Goal: Information Seeking & Learning: Learn about a topic

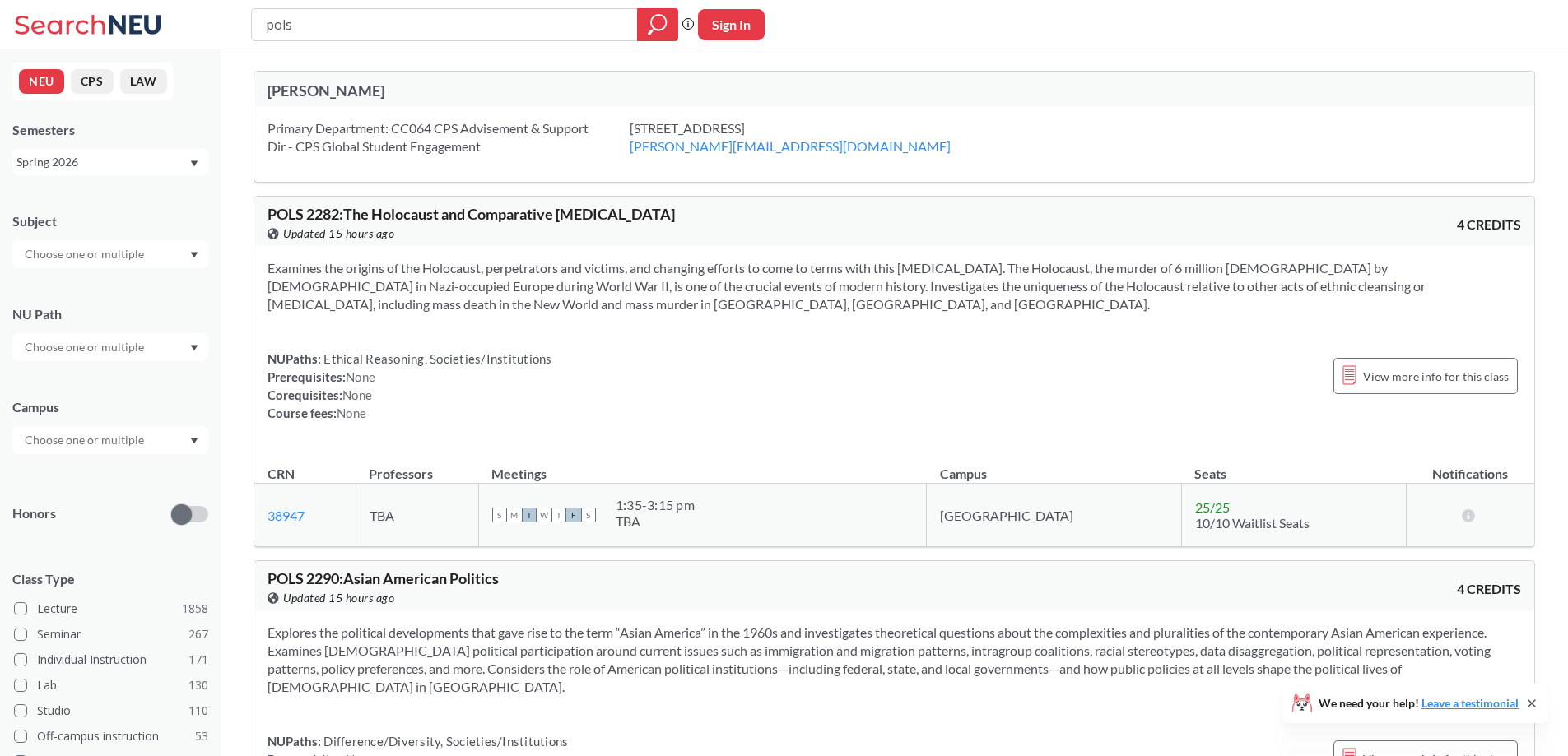
scroll to position [1317, 0]
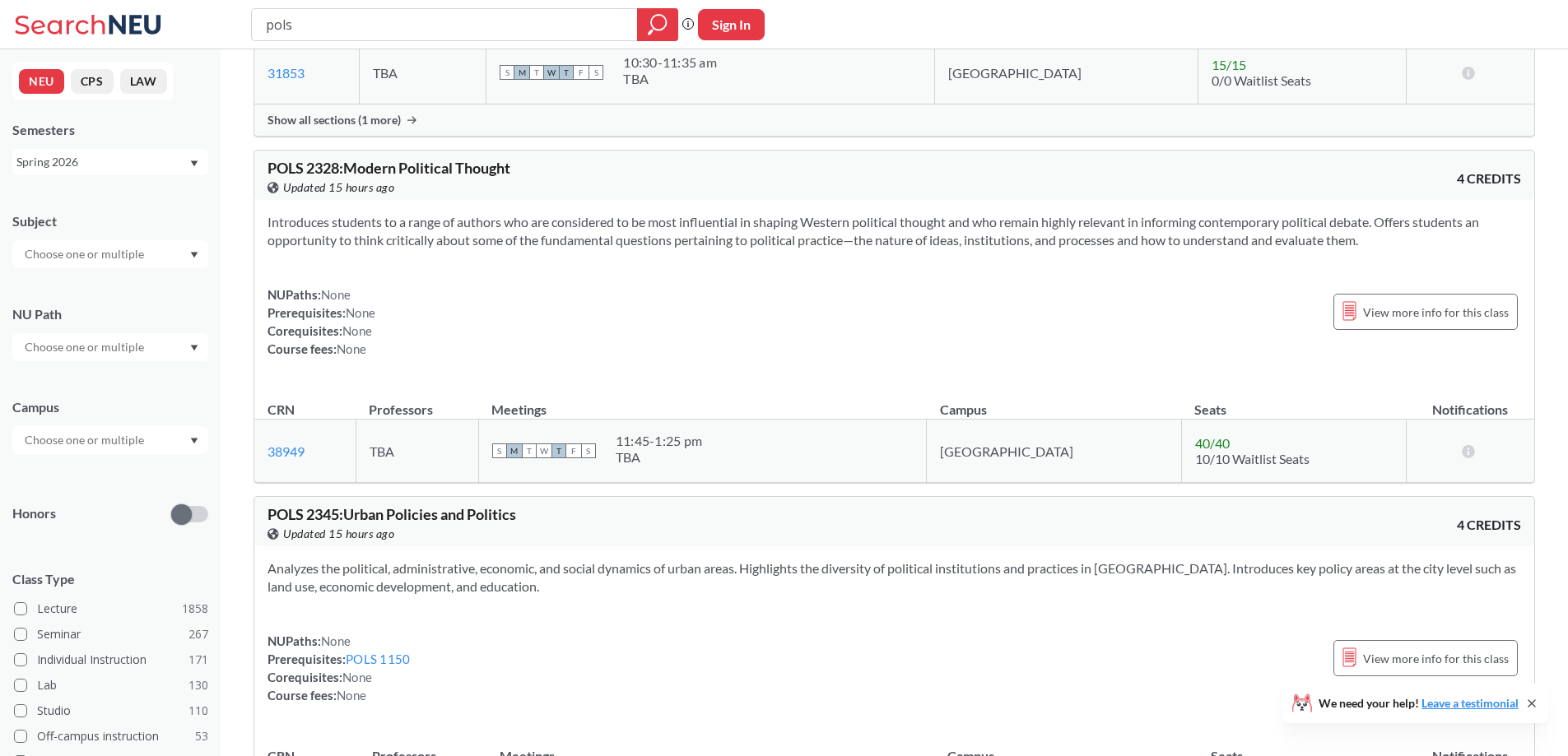
click at [295, 12] on input "pols" at bounding box center [445, 25] width 361 height 28
type input "[PERSON_NAME]"
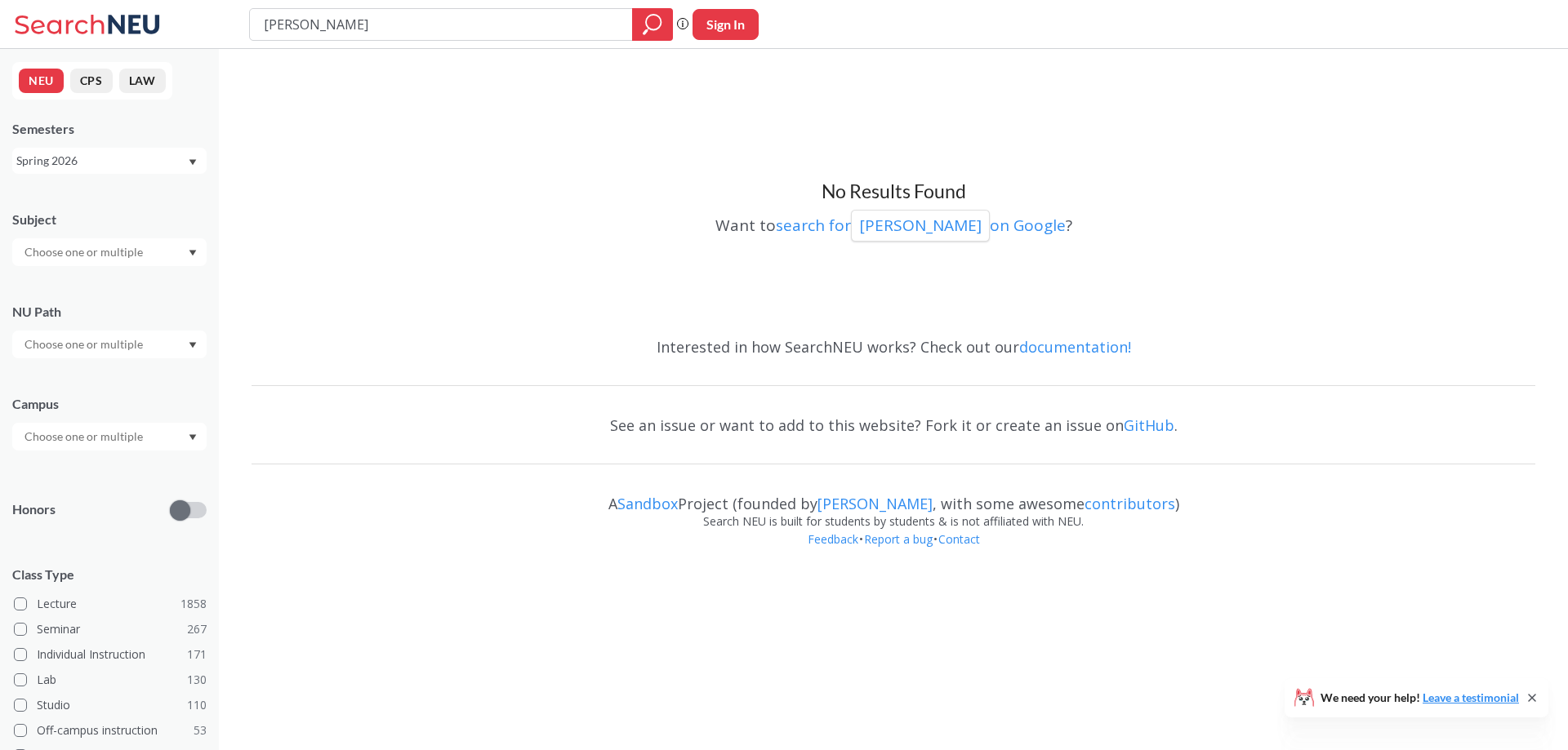
click at [297, 14] on input "[PERSON_NAME]" at bounding box center [441, 24] width 358 height 28
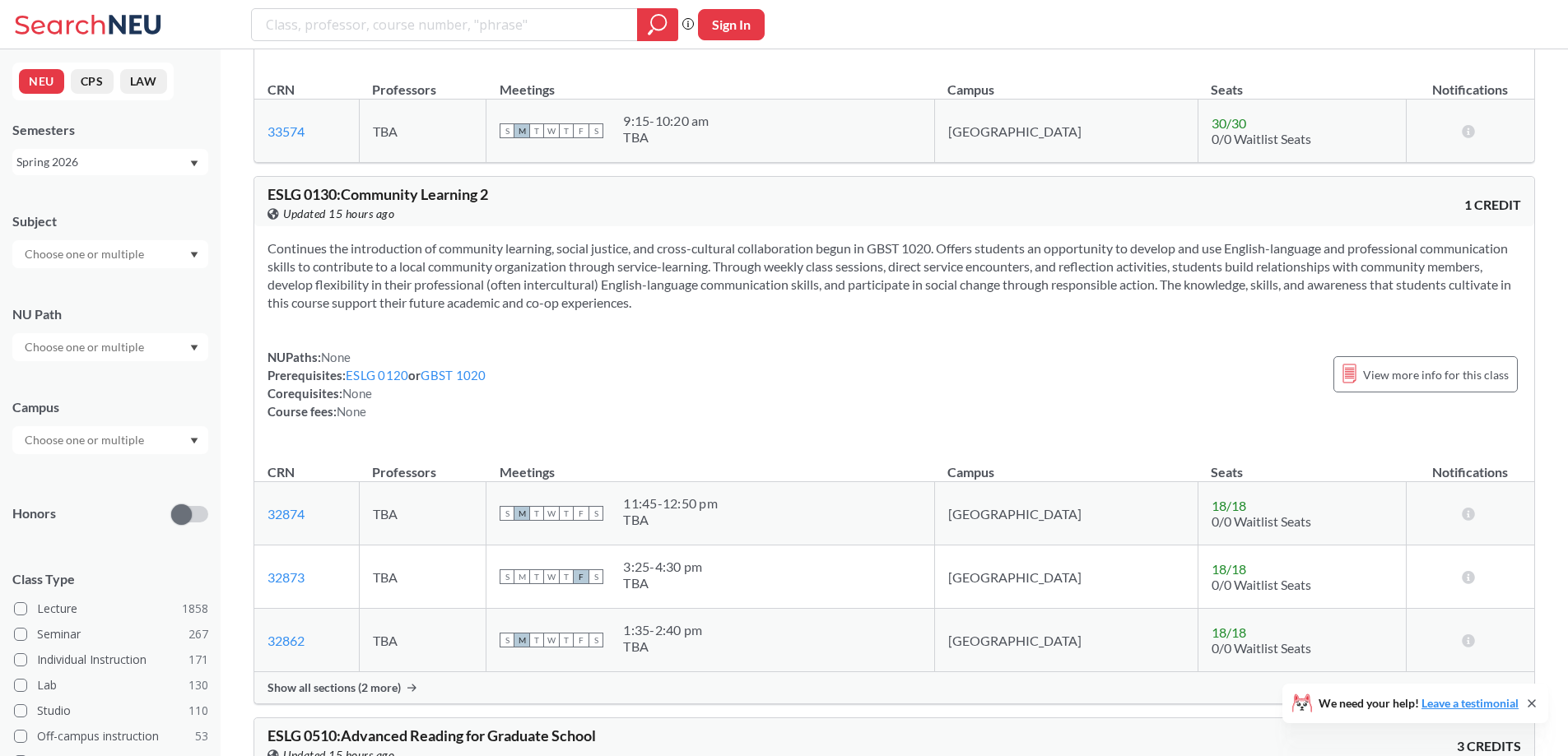
scroll to position [411, 0]
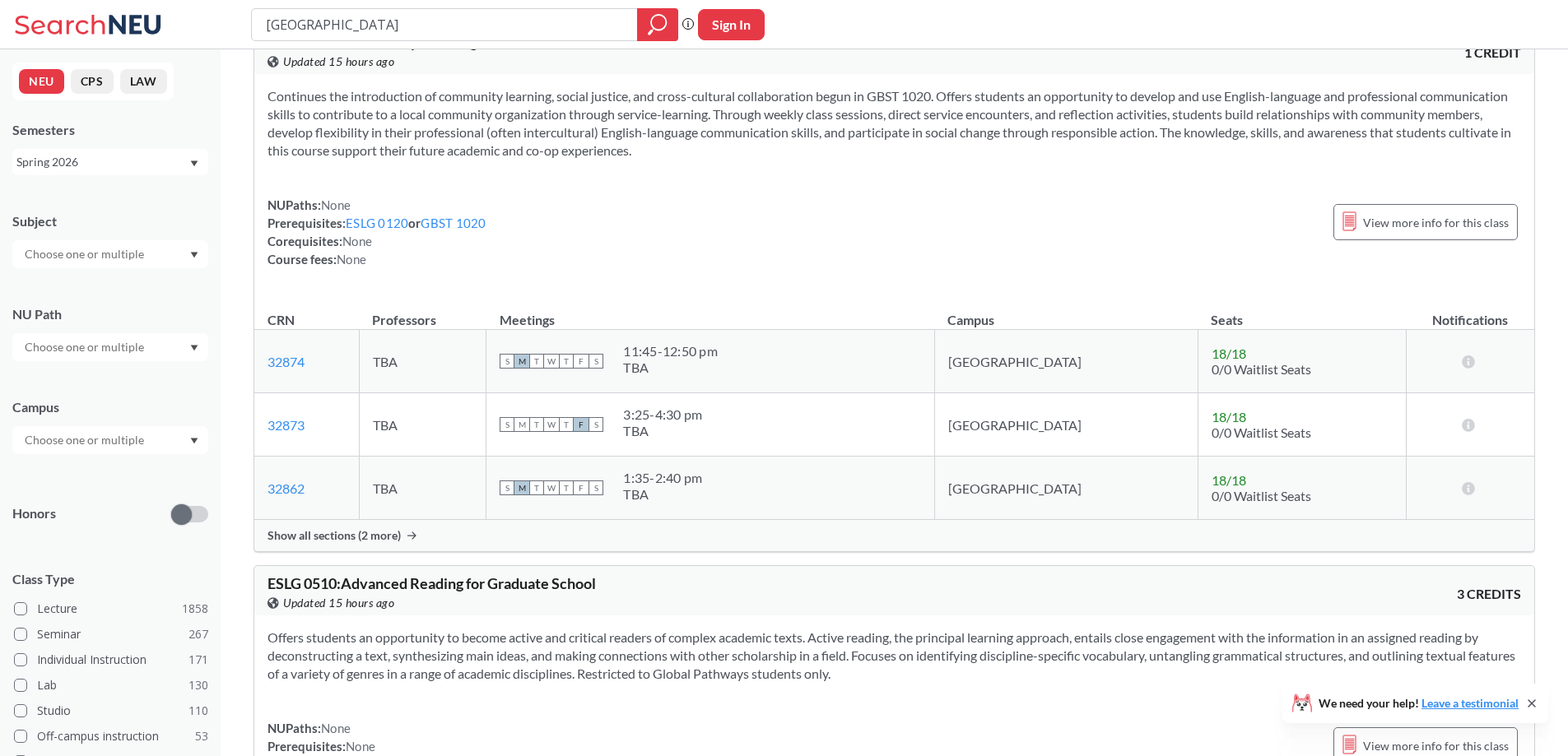
type input "latin american"
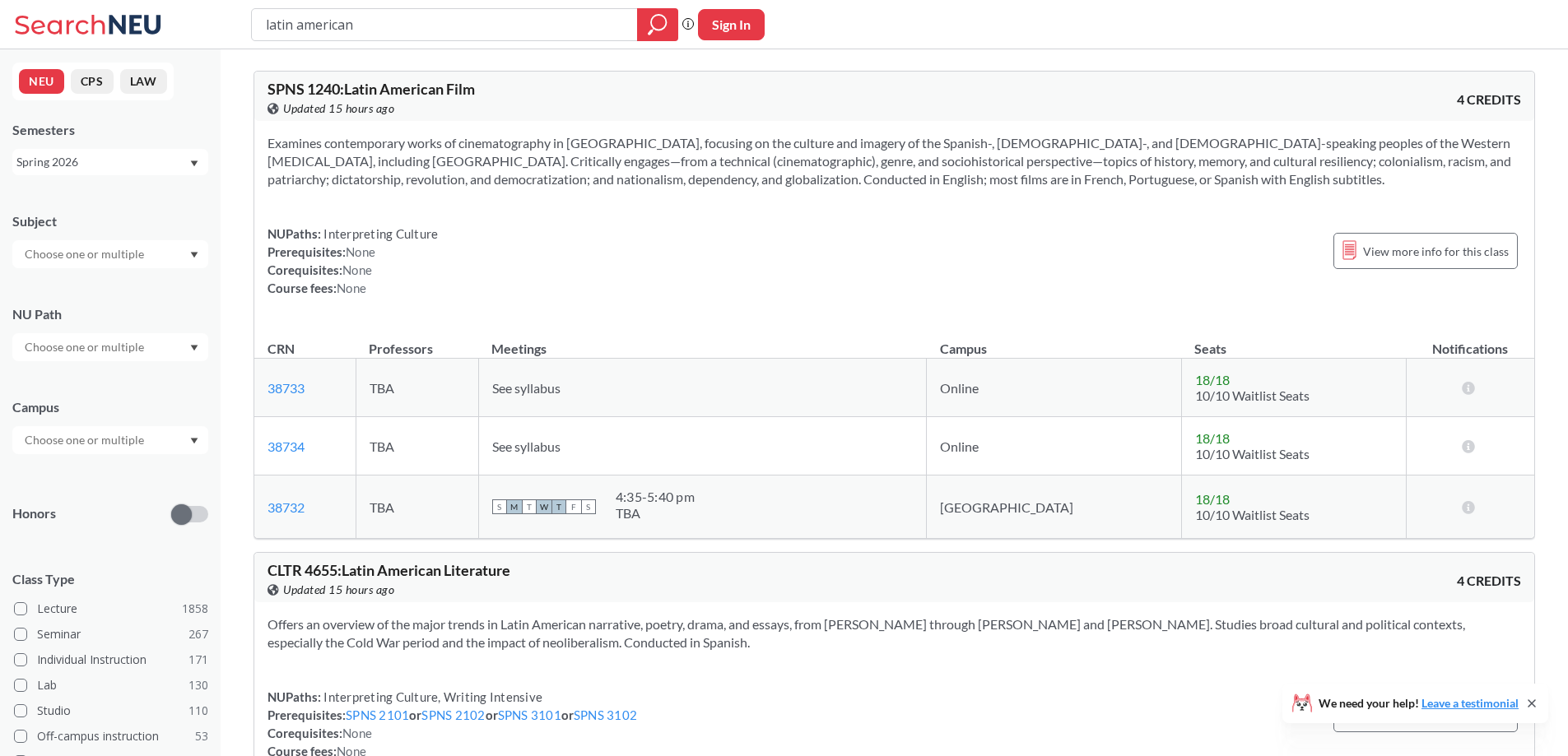
click at [330, 26] on input "latin american" at bounding box center [445, 25] width 361 height 28
type input "history capstone"
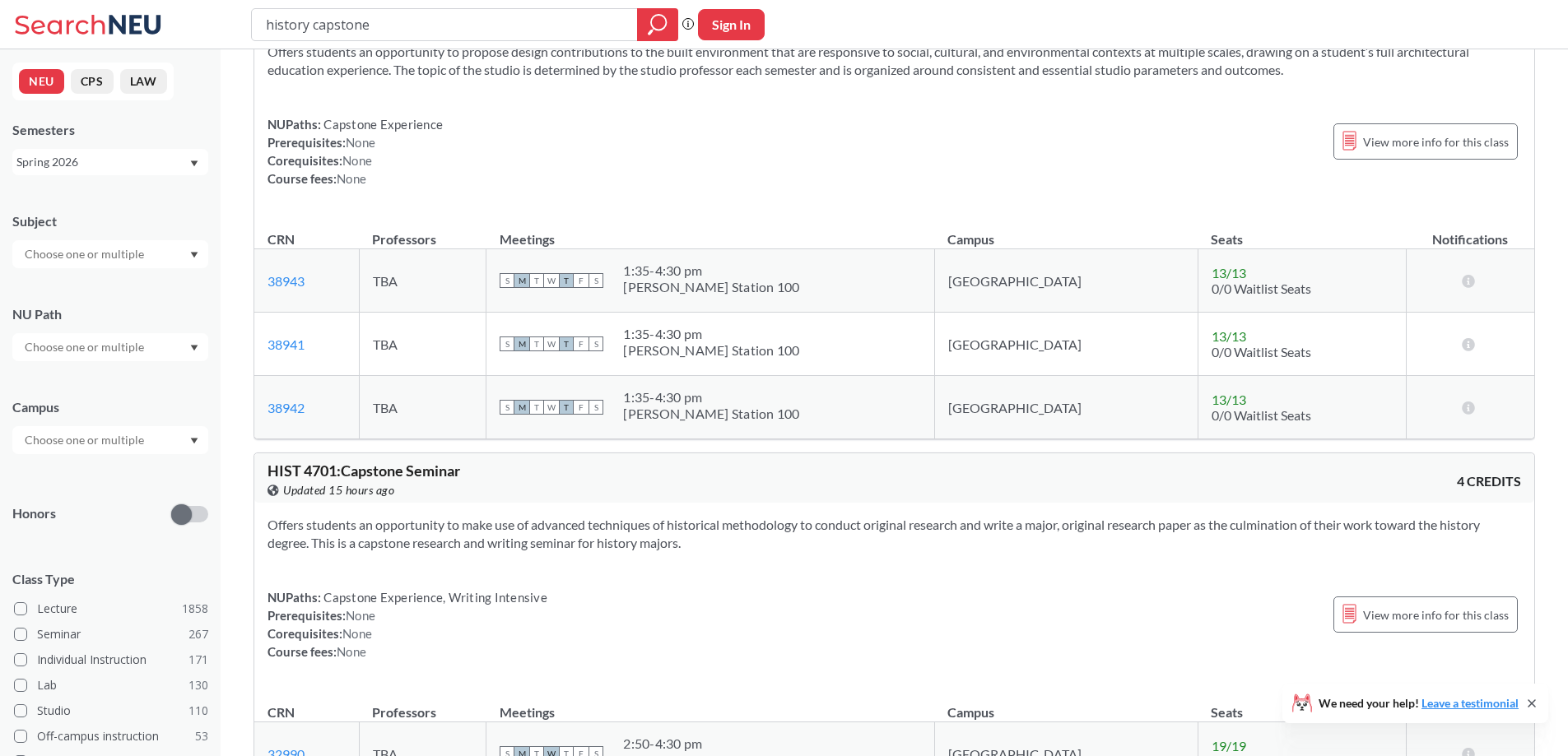
scroll to position [2880, 0]
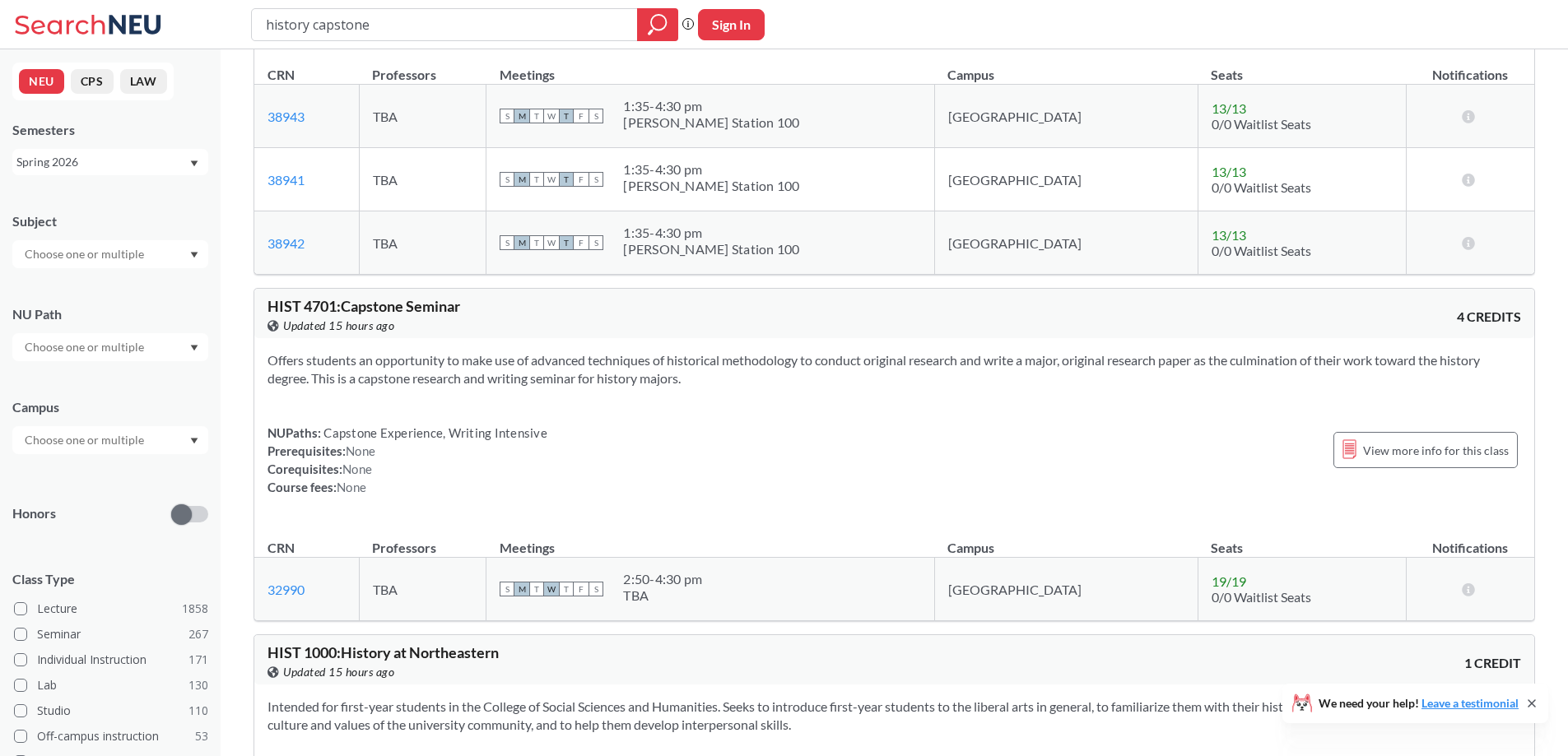
click at [702, 591] on div "TBA" at bounding box center [663, 595] width 79 height 17
click at [1197, 573] on td "19 / 19 0/0 Waitlist Seats" at bounding box center [1301, 590] width 208 height 63
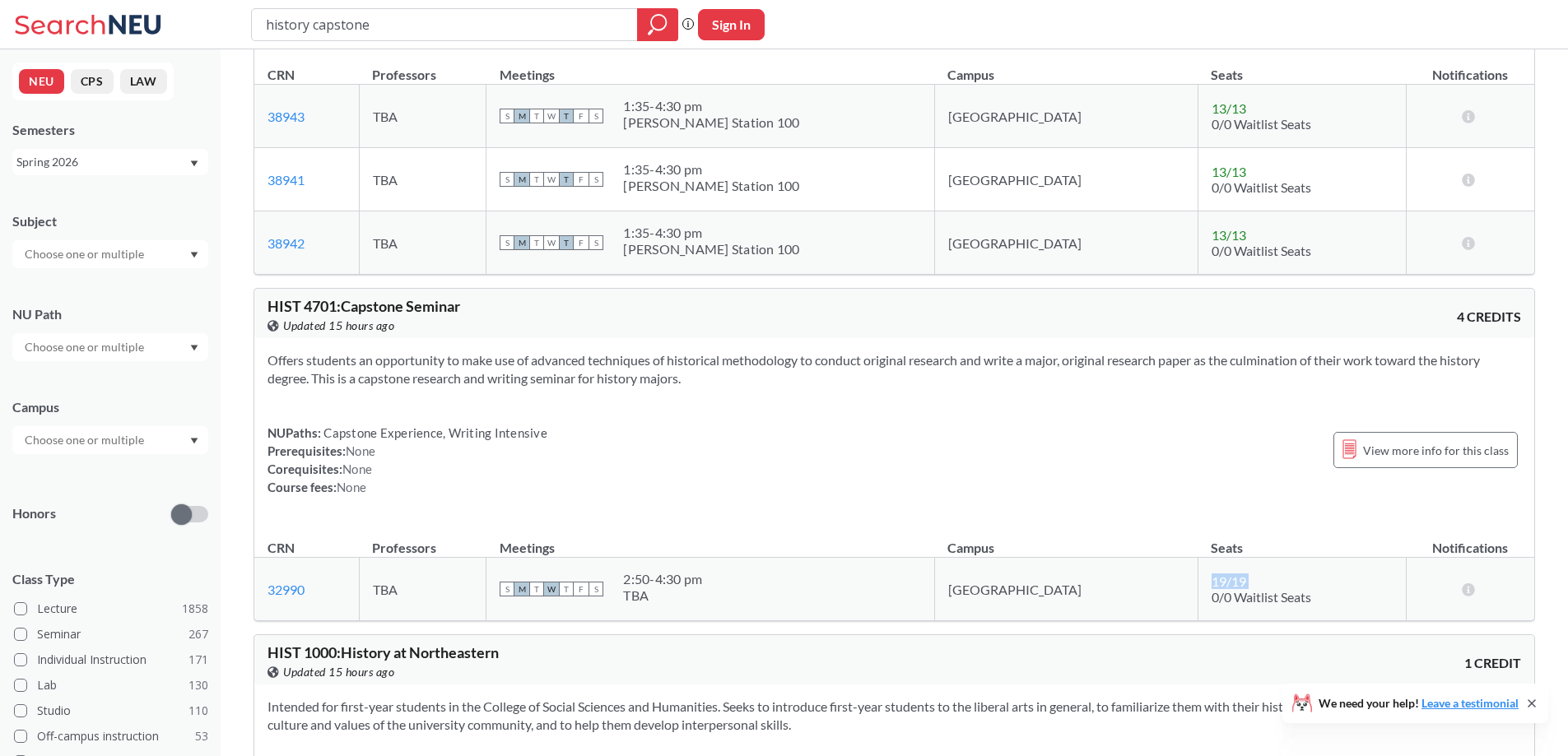
click at [1197, 573] on td "19 / 19 0/0 Waitlist Seats" at bounding box center [1301, 590] width 208 height 63
click at [1373, 437] on div "View more info for this class" at bounding box center [1424, 450] width 184 height 36
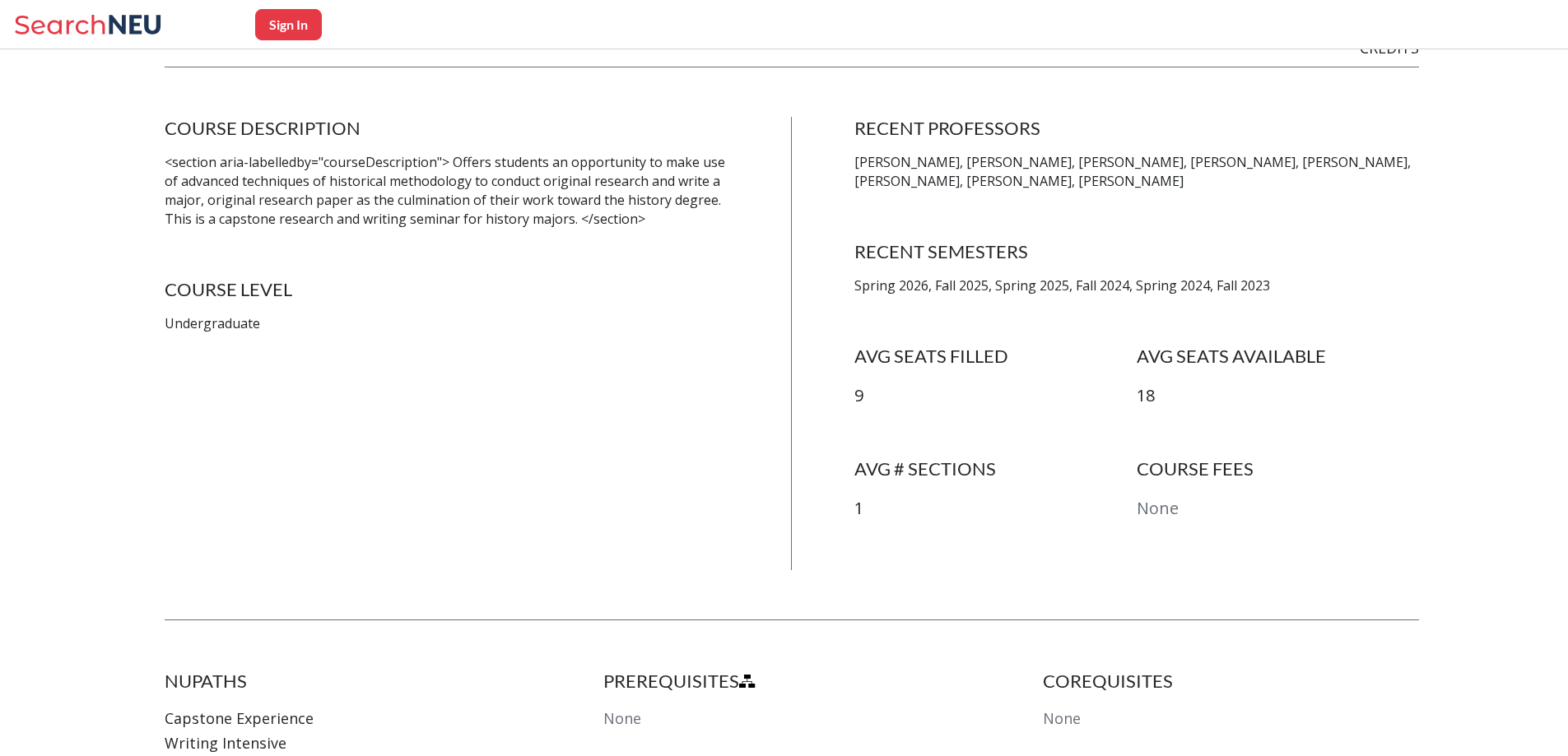
scroll to position [165, 0]
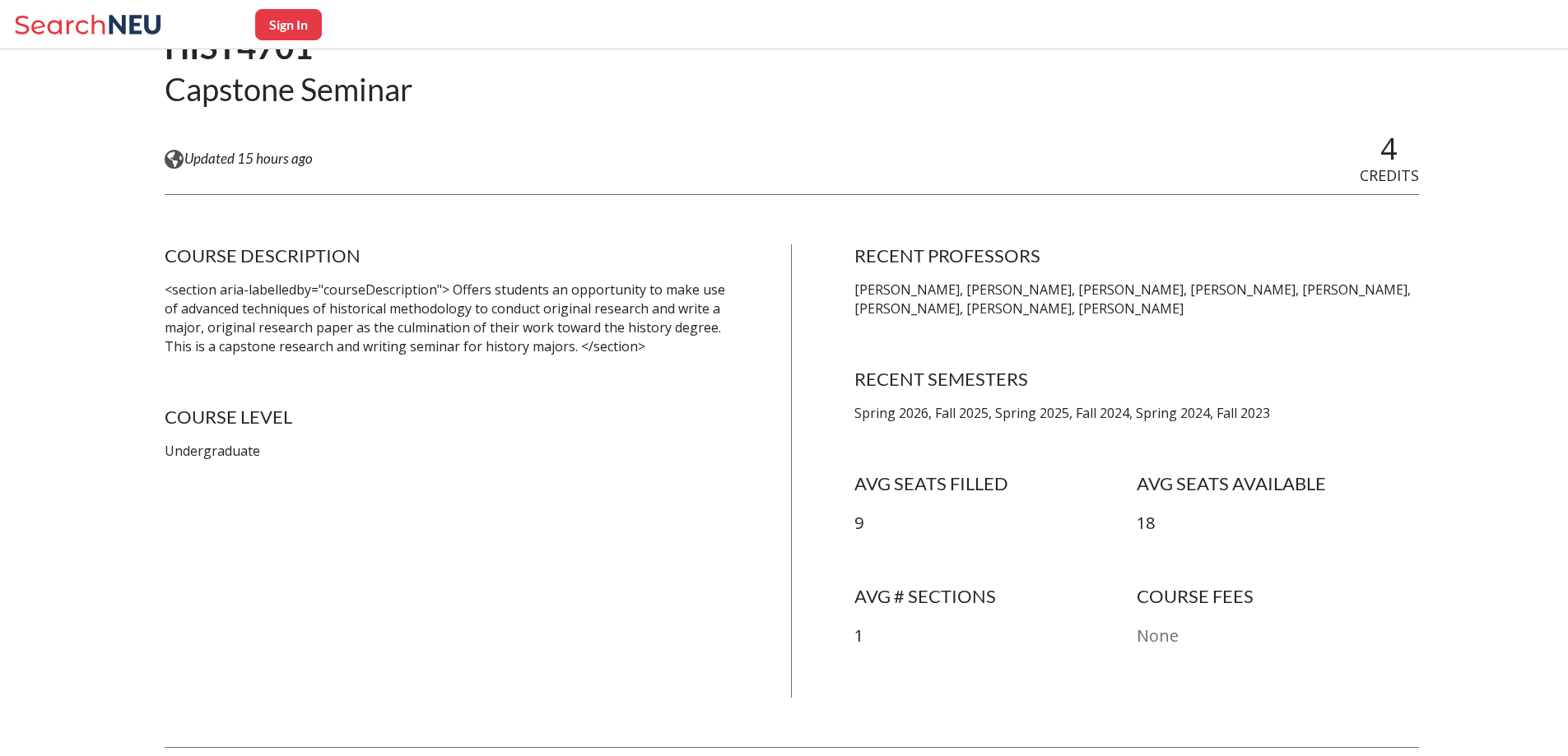
click at [930, 291] on p "[PERSON_NAME], [PERSON_NAME], [PERSON_NAME], [PERSON_NAME], [PERSON_NAME], [PER…" at bounding box center [1136, 299] width 564 height 38
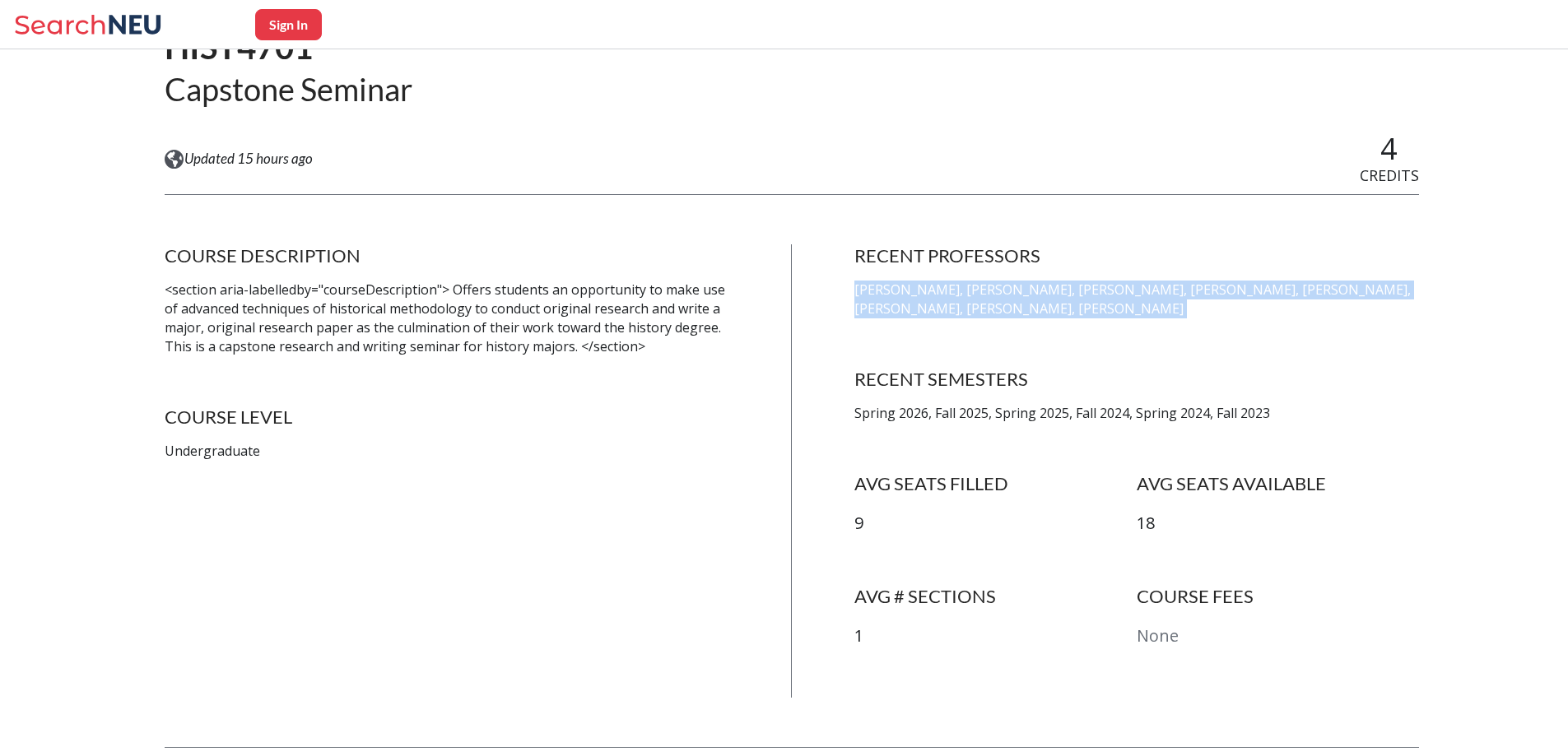
click at [930, 291] on p "[PERSON_NAME], [PERSON_NAME], [PERSON_NAME], [PERSON_NAME], [PERSON_NAME], [PER…" at bounding box center [1136, 299] width 564 height 38
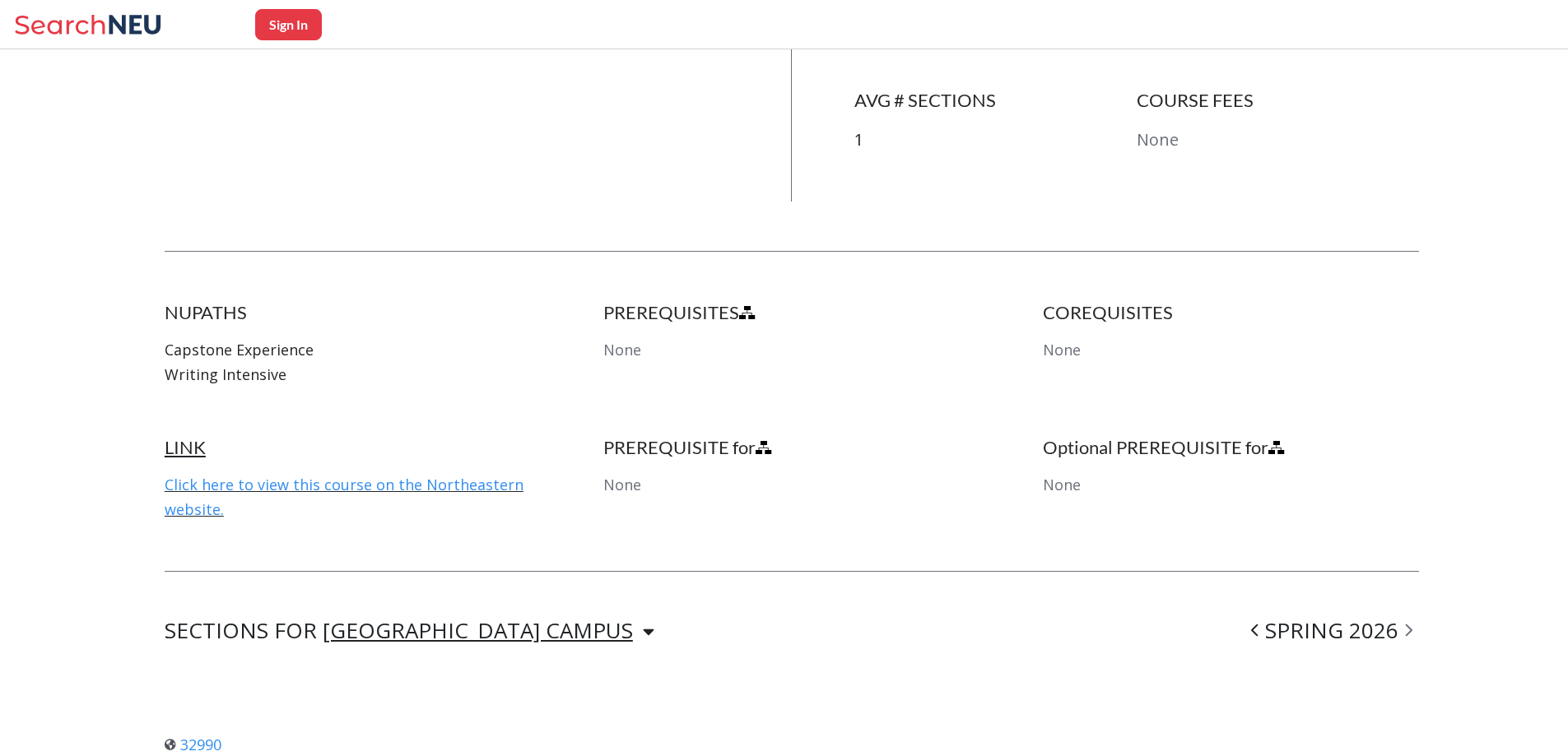
scroll to position [823, 0]
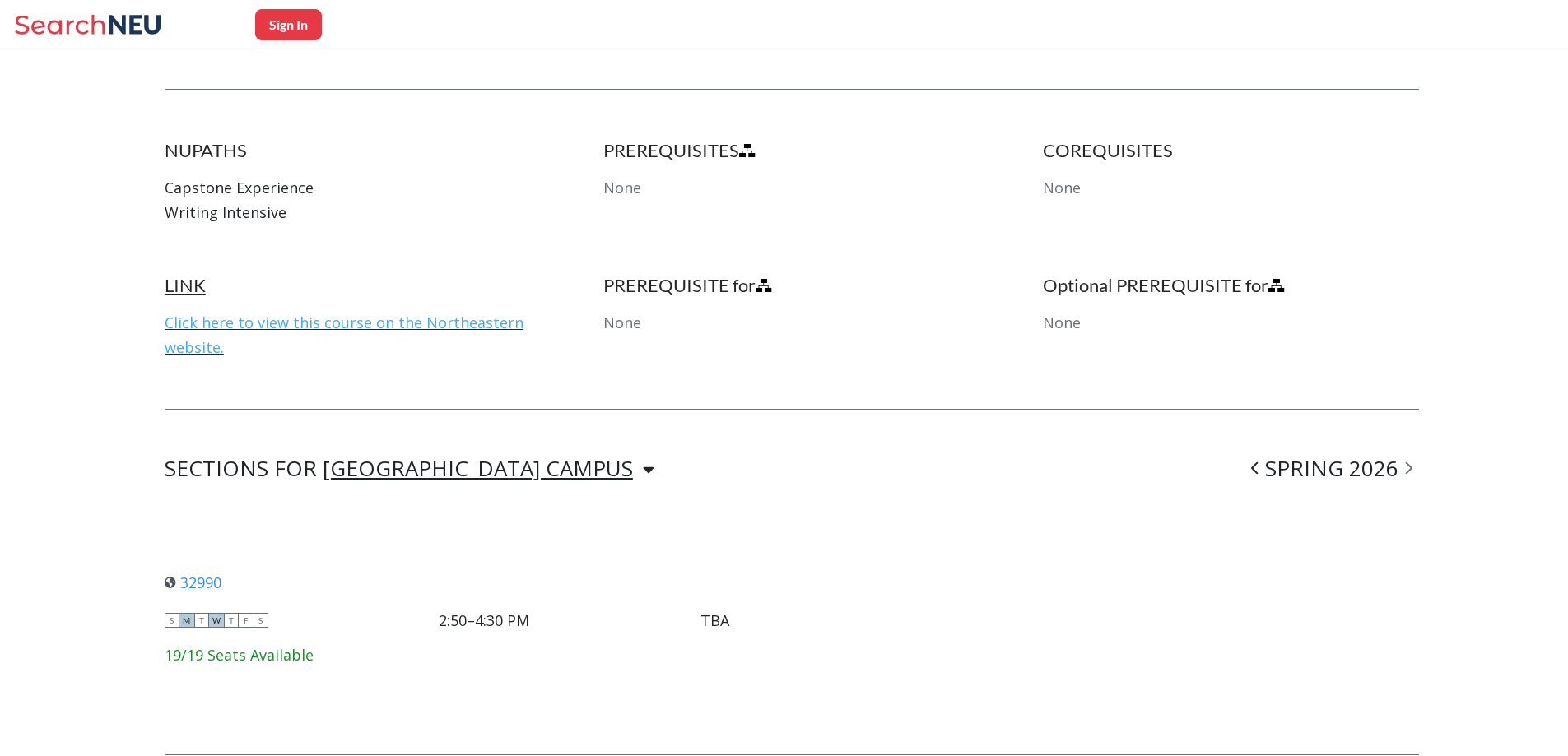
click at [305, 319] on link "Click here to view this course on the Northeastern website." at bounding box center [344, 334] width 359 height 44
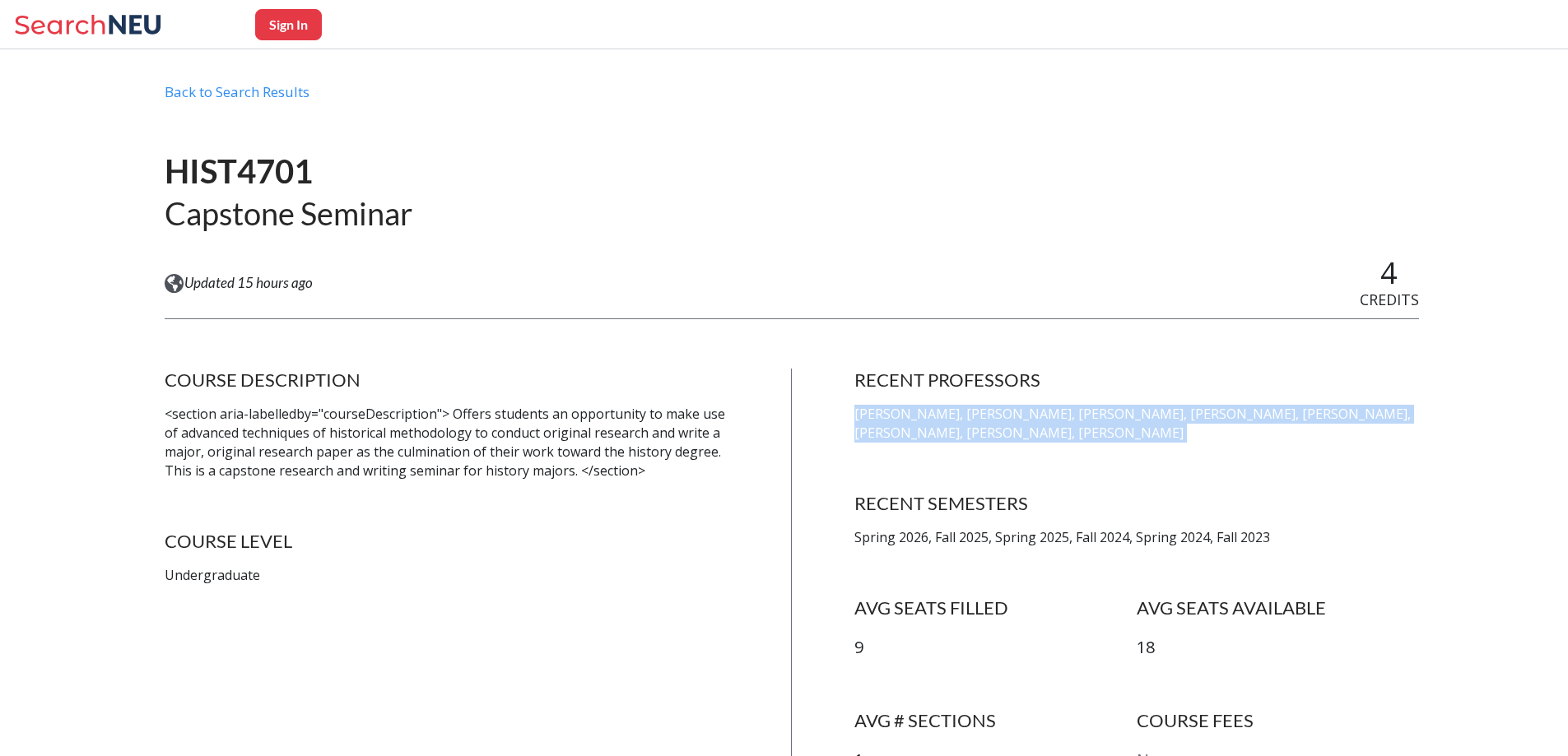
scroll to position [0, 0]
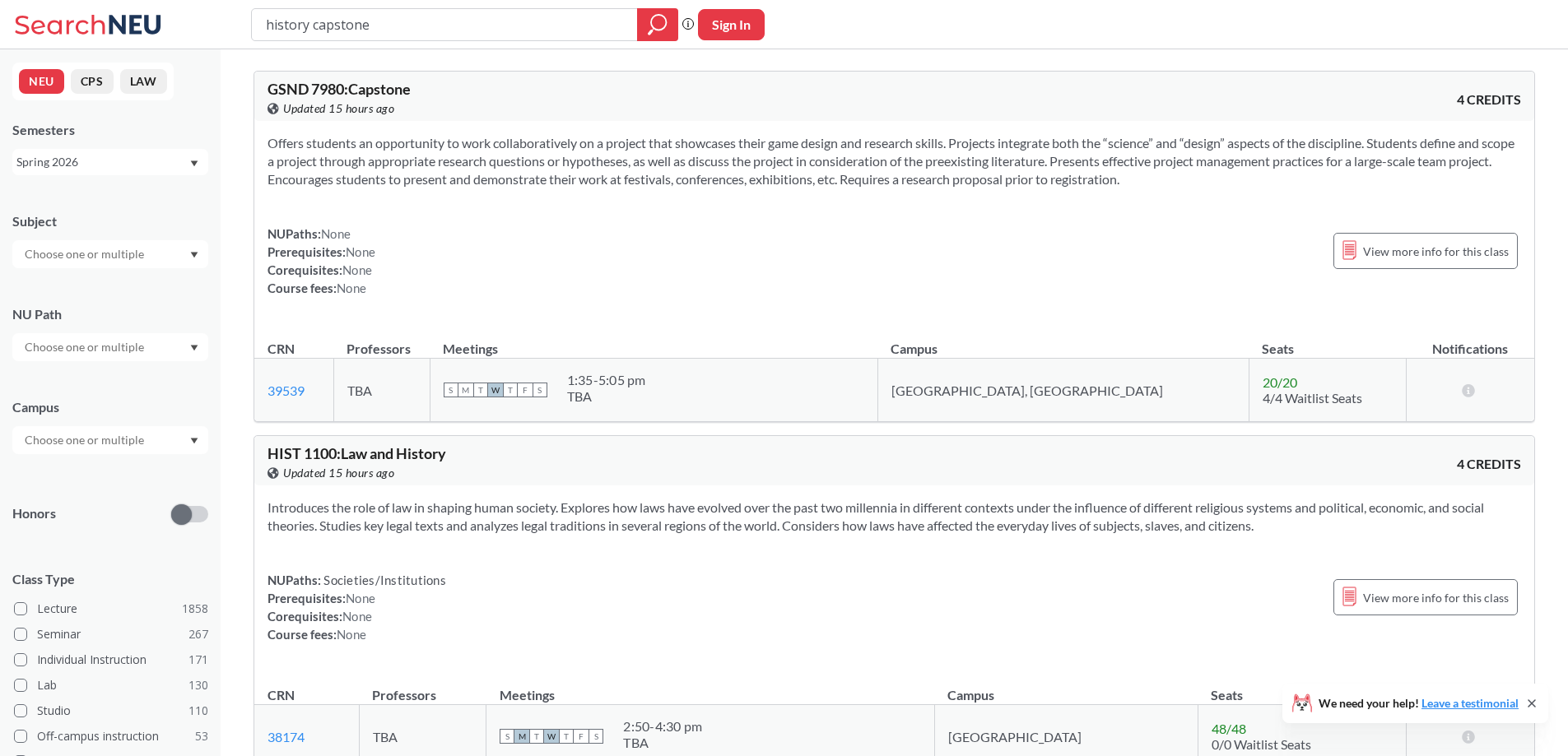
click at [340, 18] on input "history capstone" at bounding box center [445, 25] width 361 height 28
type input "latin"
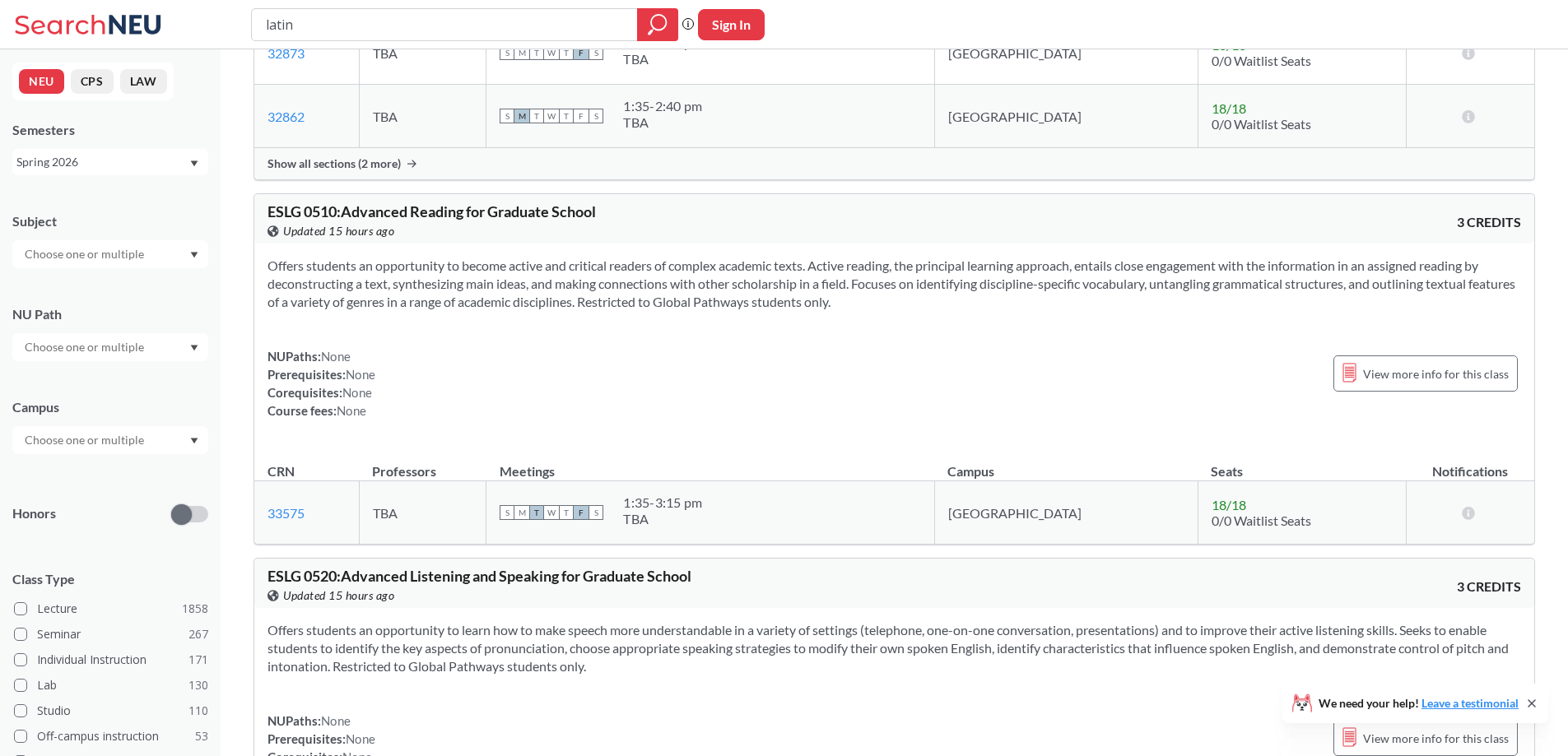
scroll to position [2468, 0]
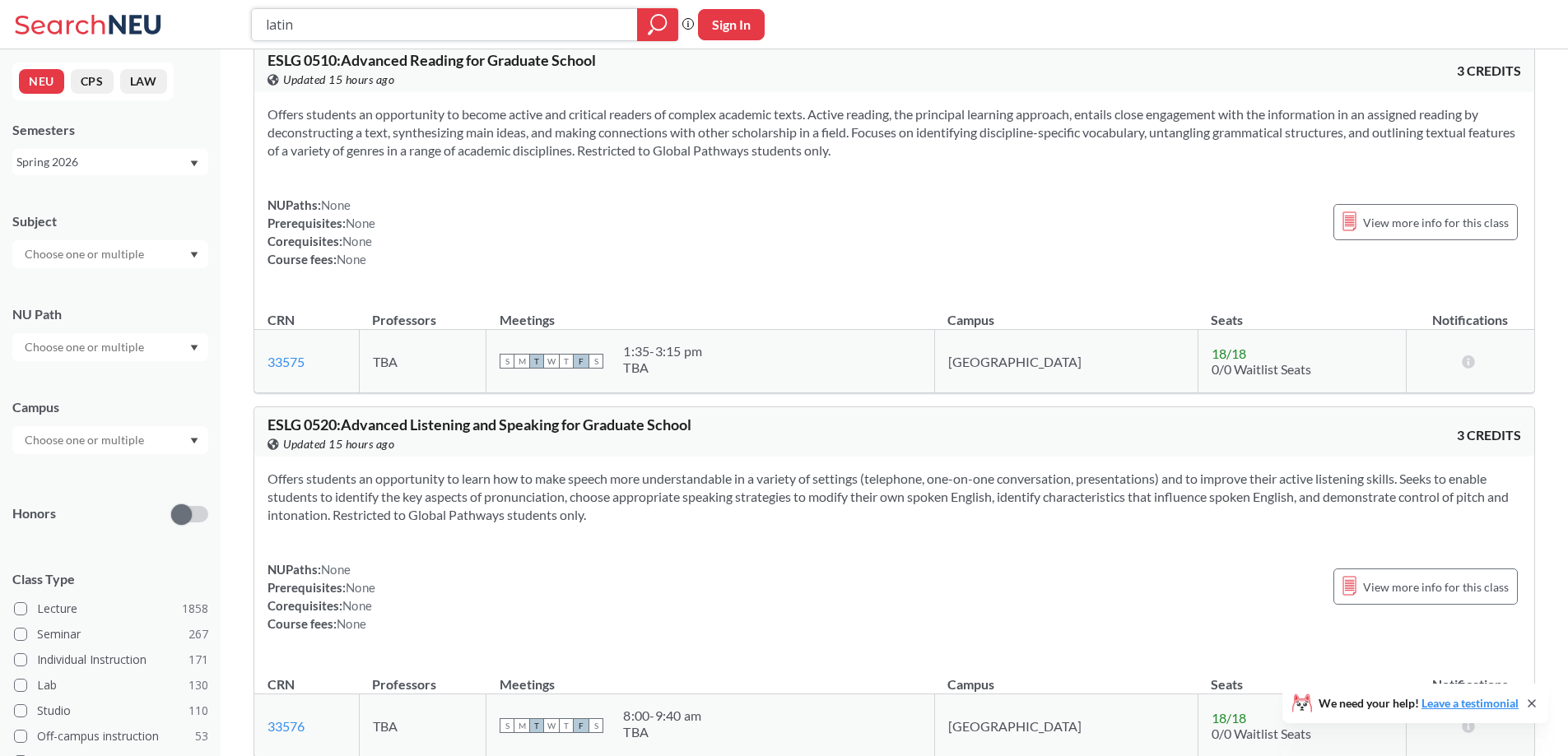
drag, startPoint x: 271, startPoint y: 6, endPoint x: 274, endPoint y: 17, distance: 11.4
click at [272, 13] on div "latin Phrase search guarantees the exact search appears in the results. Ex. If …" at bounding box center [784, 25] width 1568 height 49
click at [275, 21] on input "latin" at bounding box center [445, 25] width 361 height 28
click at [303, 28] on input "latin" at bounding box center [445, 25] width 361 height 28
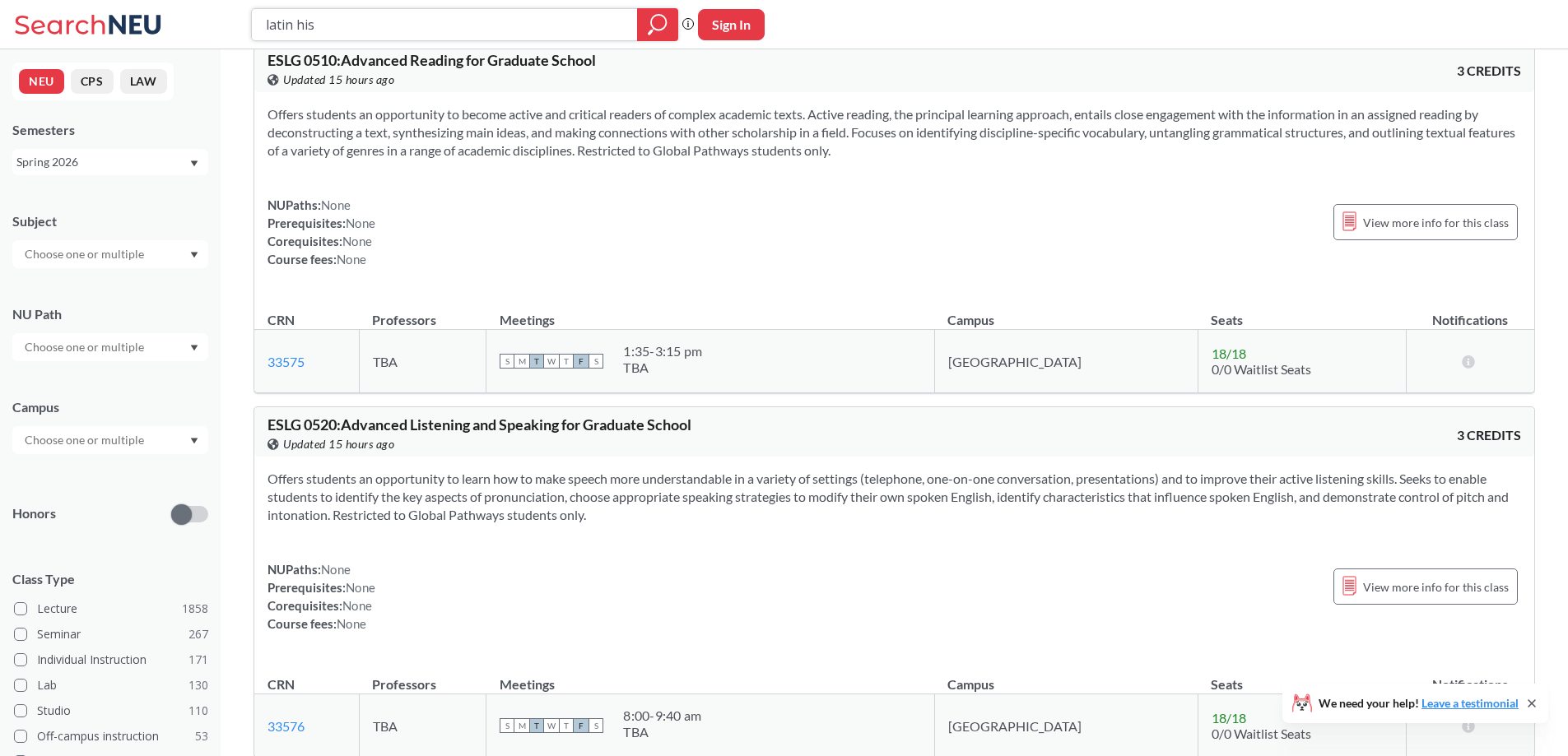
type input "latin hist"
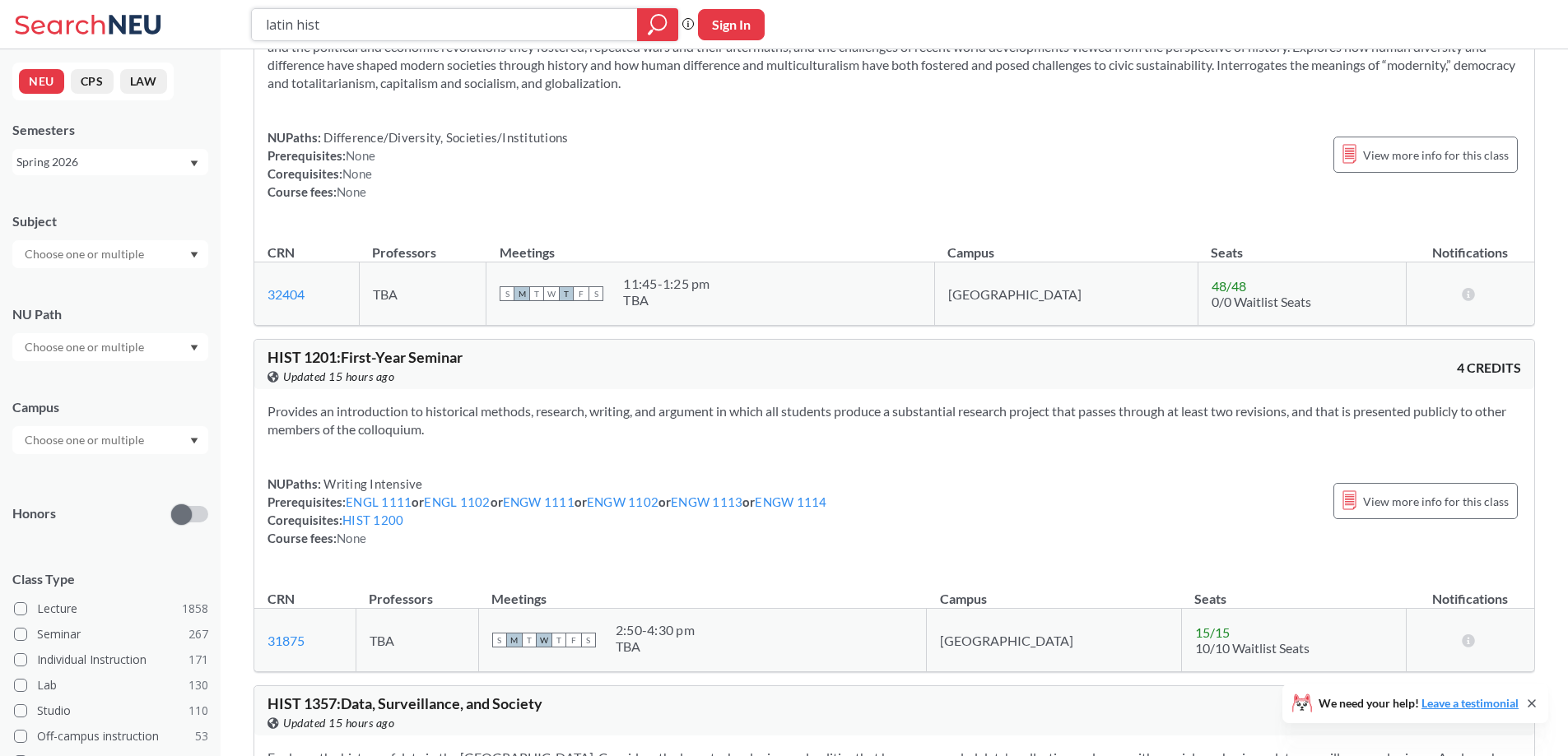
scroll to position [8474, 0]
